Goal: Transaction & Acquisition: Purchase product/service

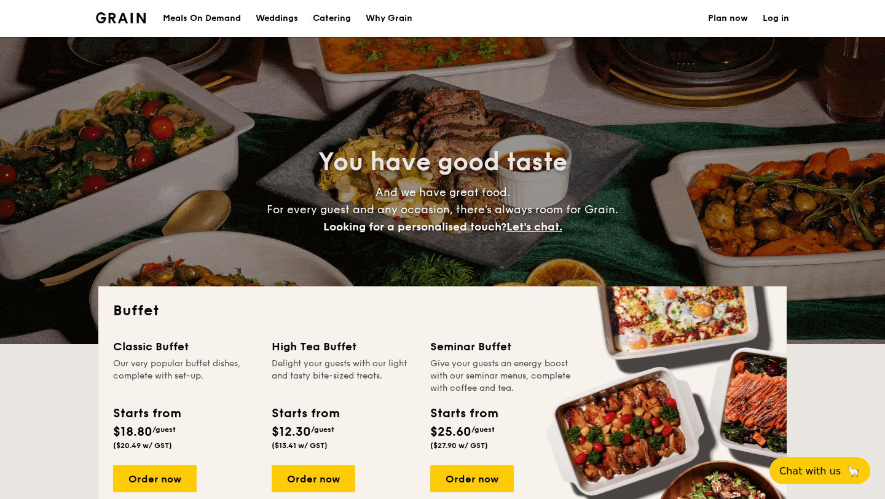
select select
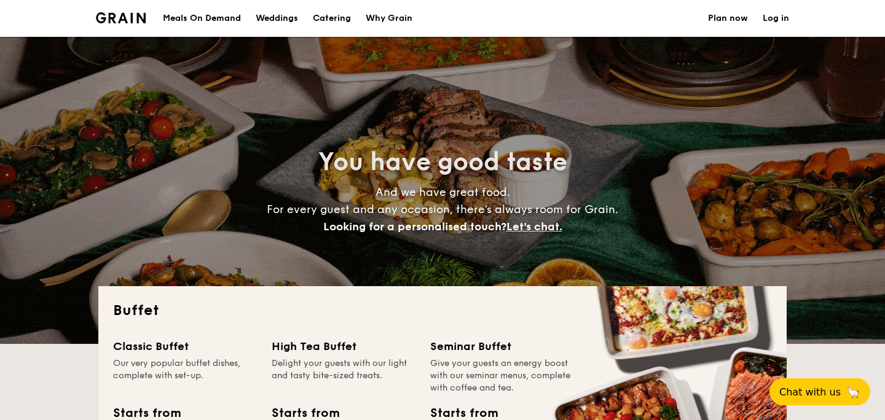
select select
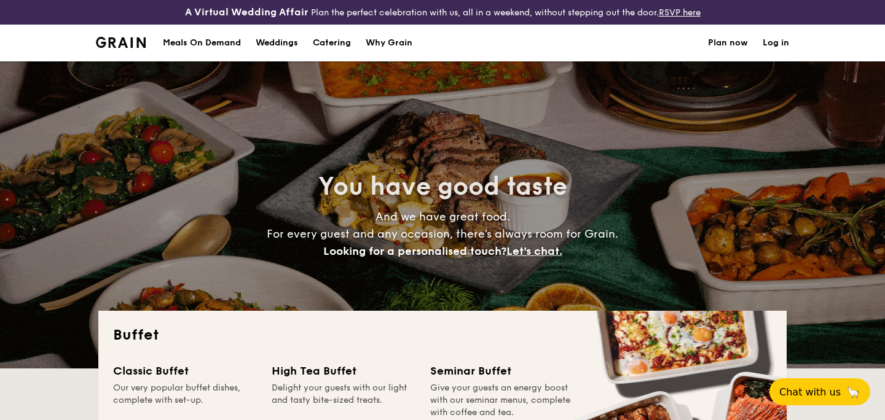
select select
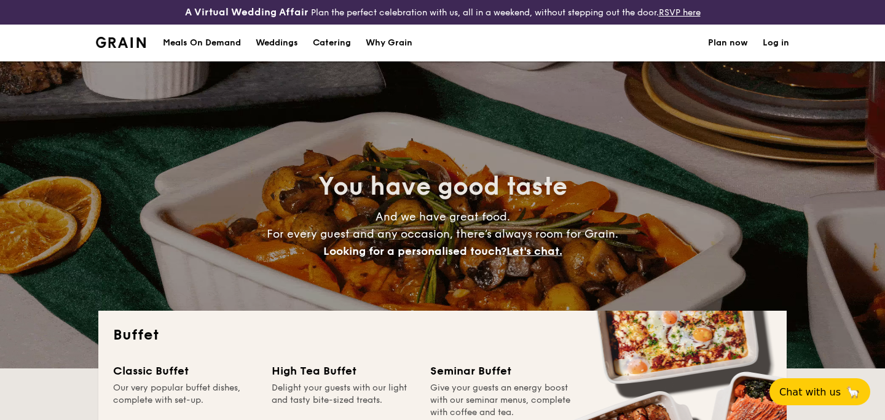
scroll to position [25, 0]
